Goal: Navigation & Orientation: Find specific page/section

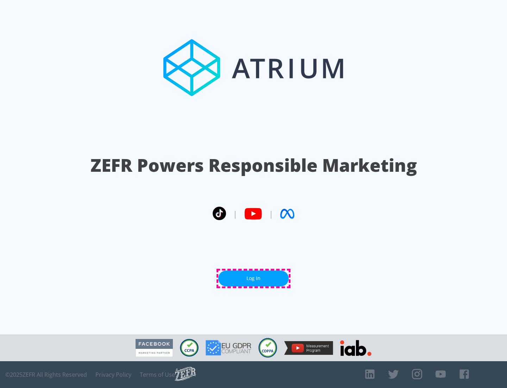
click at [254, 278] on link "Log In" at bounding box center [253, 278] width 70 height 16
